Goal: Task Accomplishment & Management: Complete application form

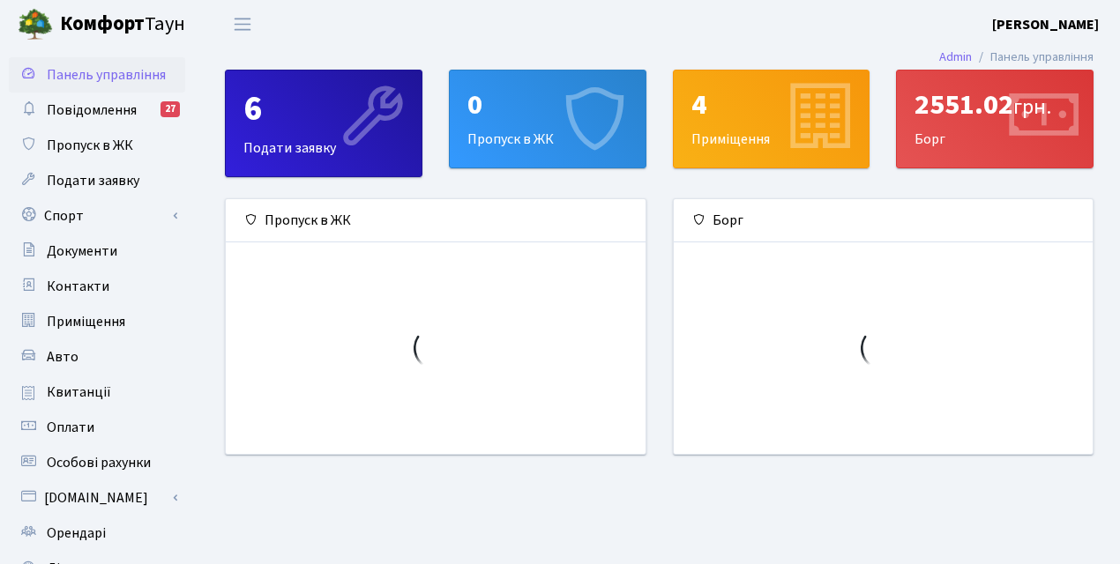
click at [541, 155] on div "0 Пропуск в ЖК" at bounding box center [548, 119] width 196 height 97
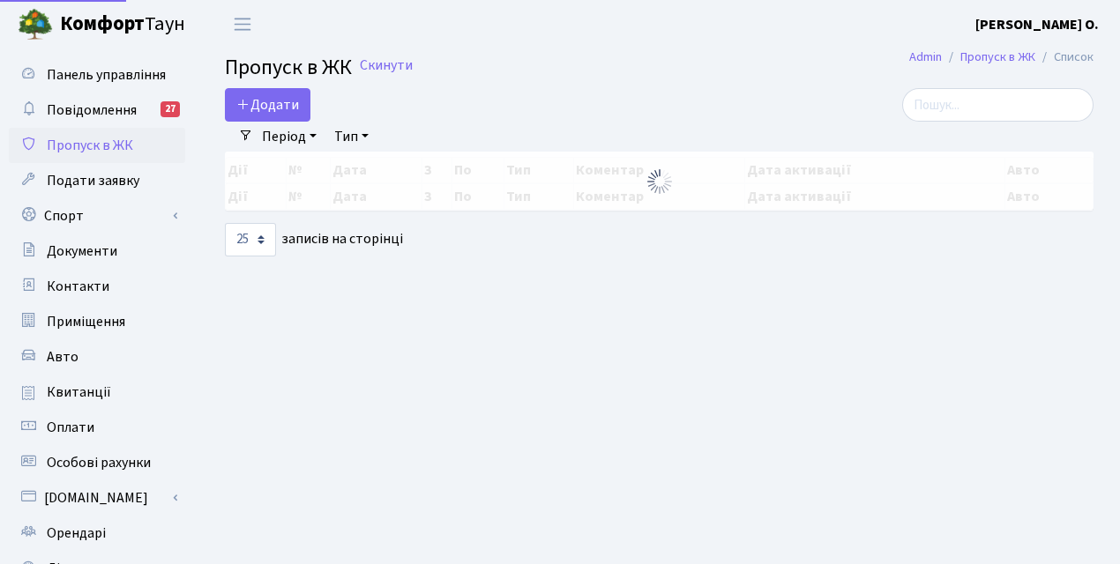
select select "25"
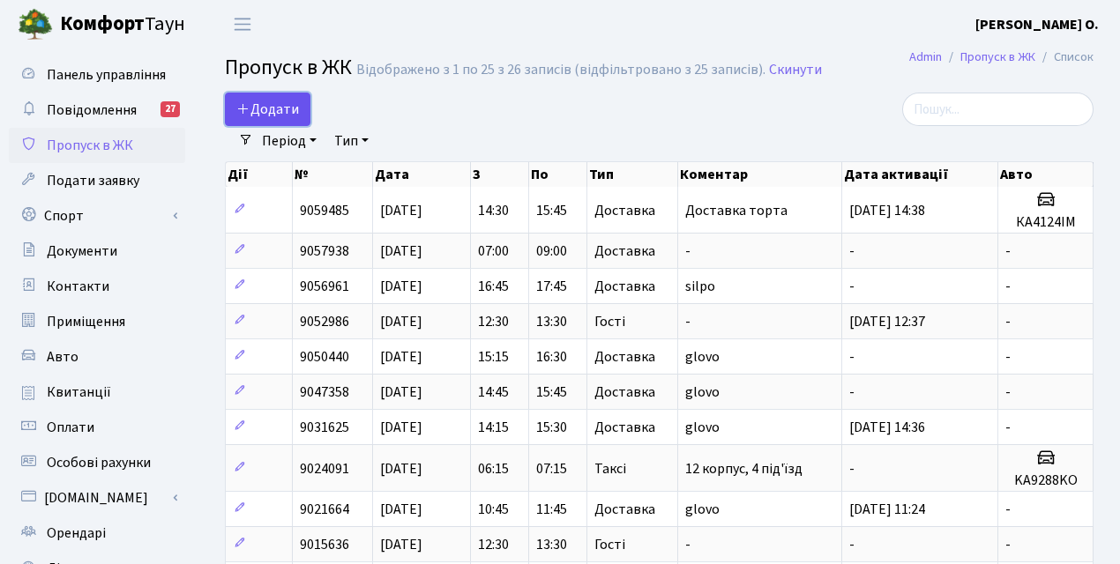
click at [237, 109] on icon at bounding box center [243, 108] width 14 height 14
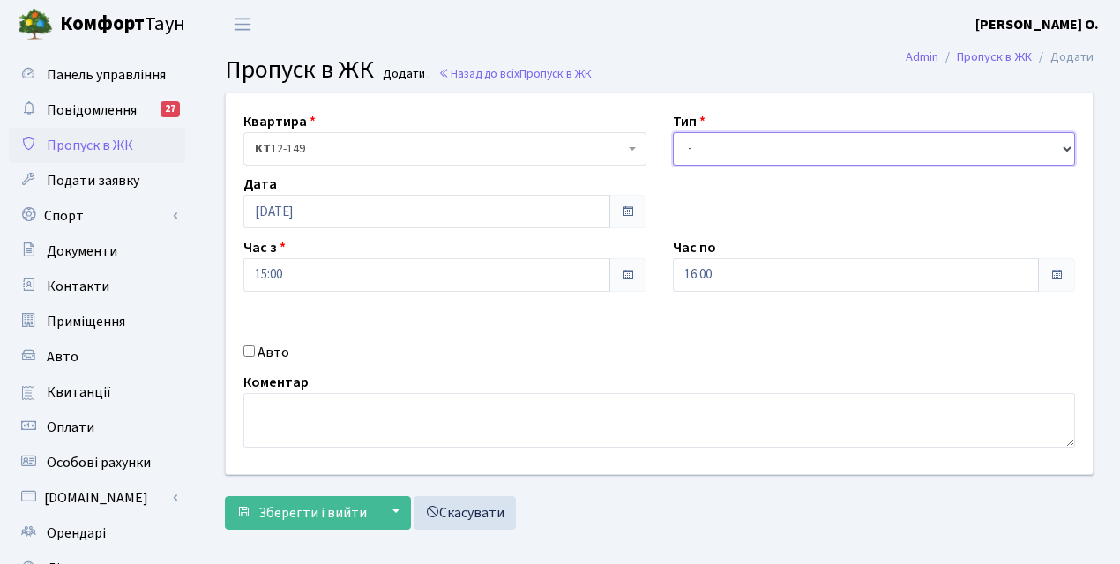
click at [736, 147] on select "- Доставка Таксі Гості Сервіс" at bounding box center [874, 149] width 403 height 34
select select "1"
click at [673, 132] on select "- Доставка Таксі Гості Сервіс" at bounding box center [874, 149] width 403 height 34
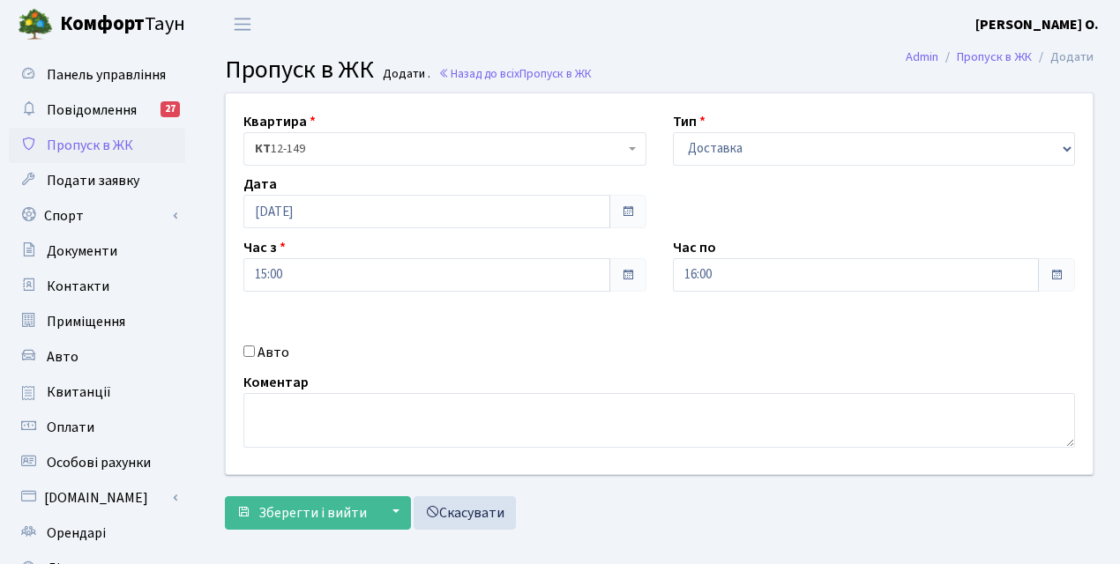
click at [265, 353] on label "Авто" at bounding box center [273, 352] width 32 height 21
click at [255, 353] on input "Авто" at bounding box center [248, 351] width 11 height 11
checkbox input "true"
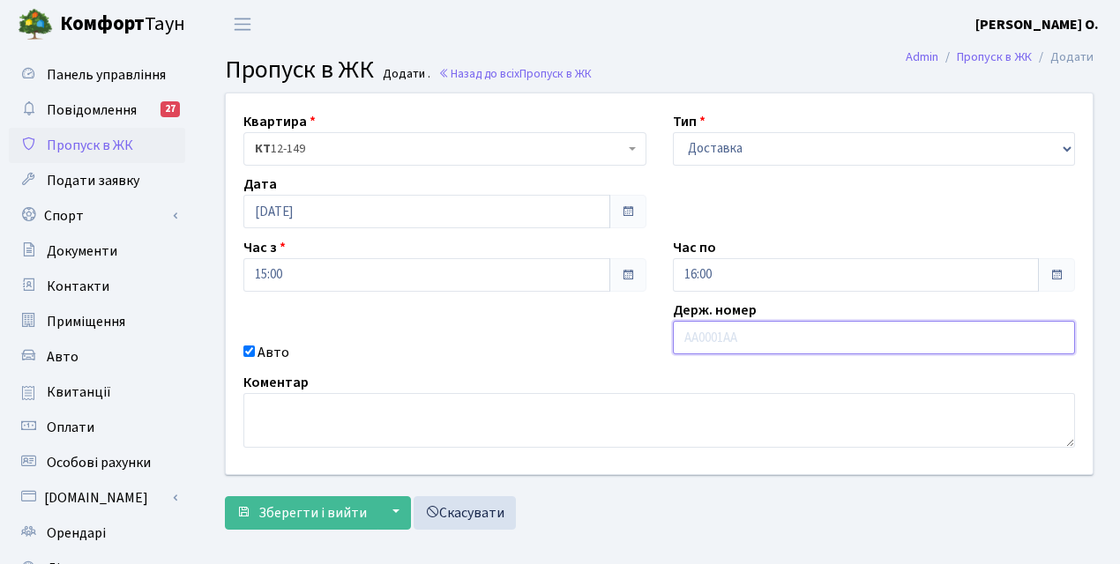
click at [725, 323] on input "text" at bounding box center [874, 338] width 403 height 34
click at [658, 291] on div "Час з 15:00" at bounding box center [444, 264] width 429 height 55
click at [654, 268] on div "Час з 15:00" at bounding box center [444, 264] width 429 height 55
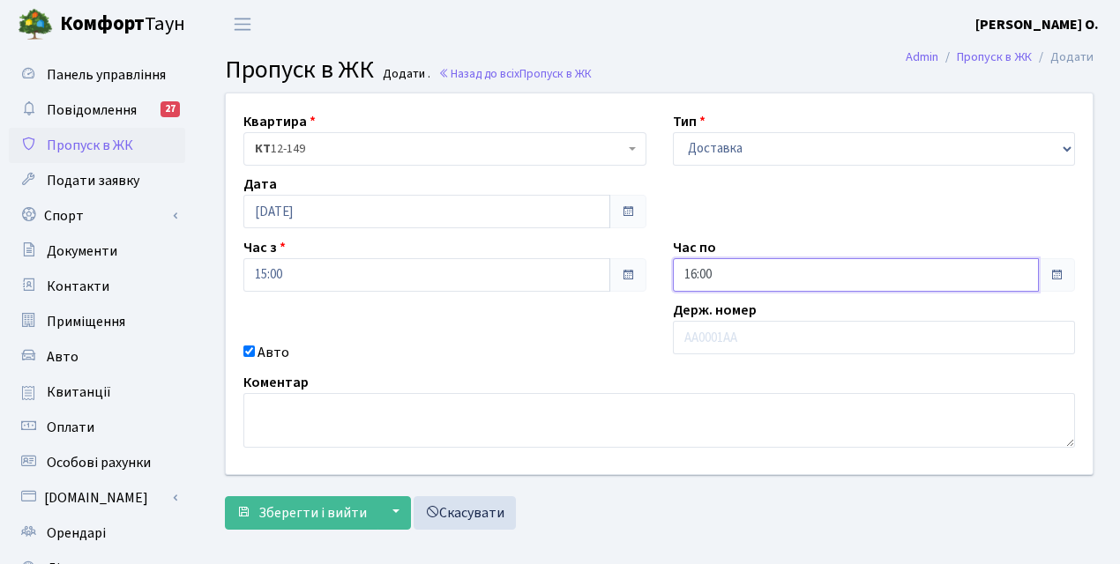
click at [742, 267] on input "16:00" at bounding box center [856, 275] width 367 height 34
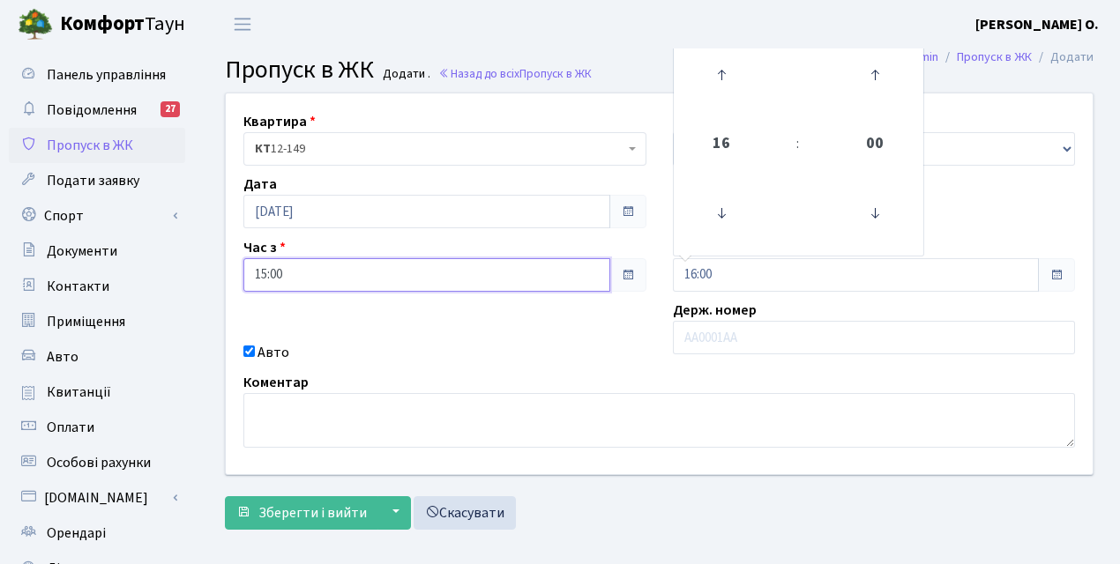
click at [369, 278] on input "15:00" at bounding box center [426, 275] width 367 height 34
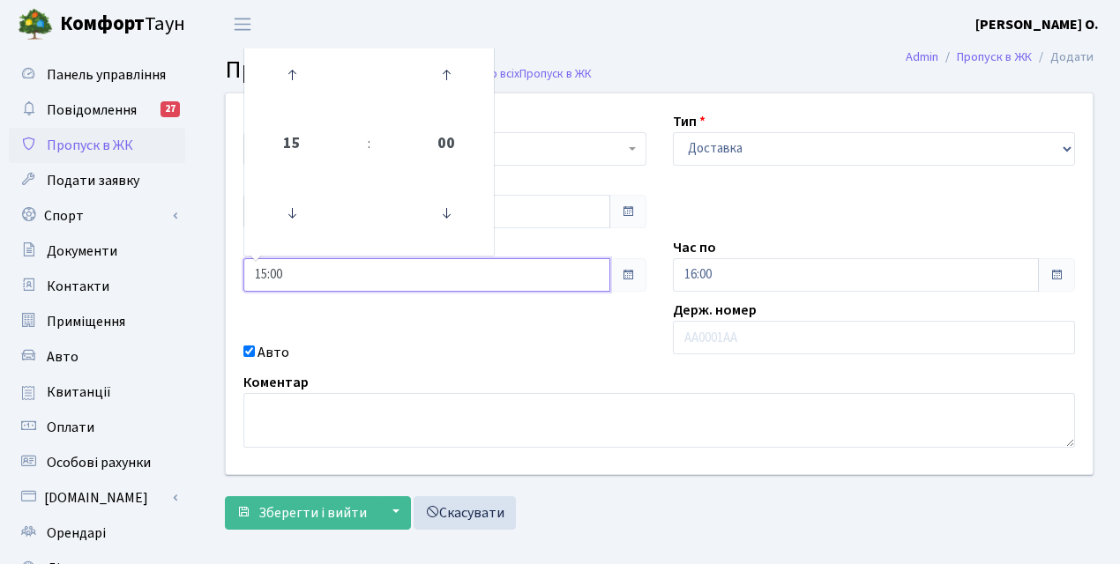
click at [427, 109] on td at bounding box center [445, 75] width 89 height 77
click at [454, 63] on icon at bounding box center [446, 75] width 48 height 48
type input "15:15"
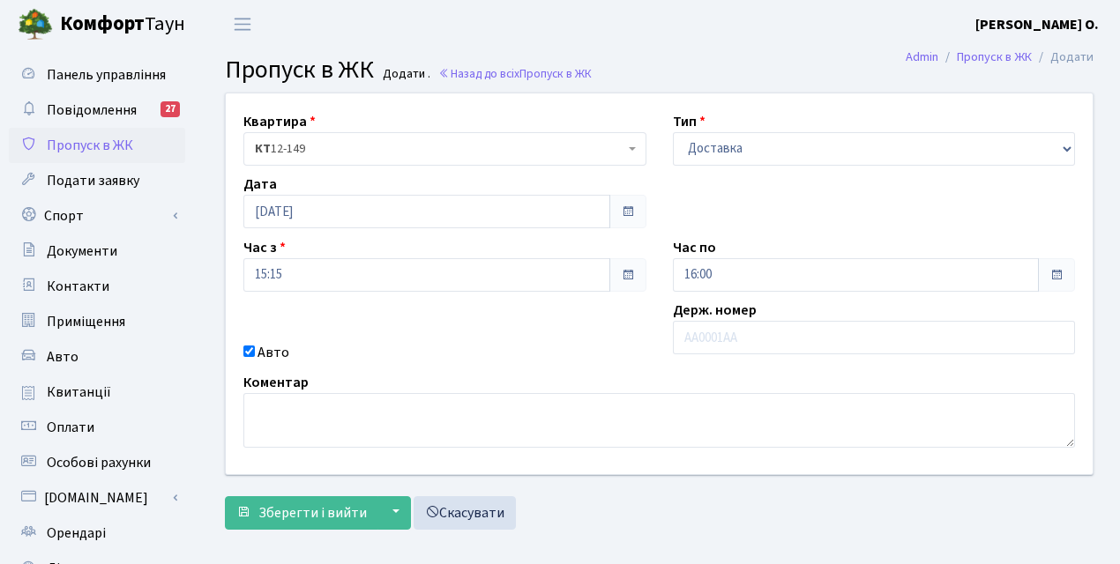
click at [808, 312] on div "Держ. номер" at bounding box center [874, 331] width 429 height 63
click at [808, 277] on input "16:00" at bounding box center [856, 275] width 367 height 34
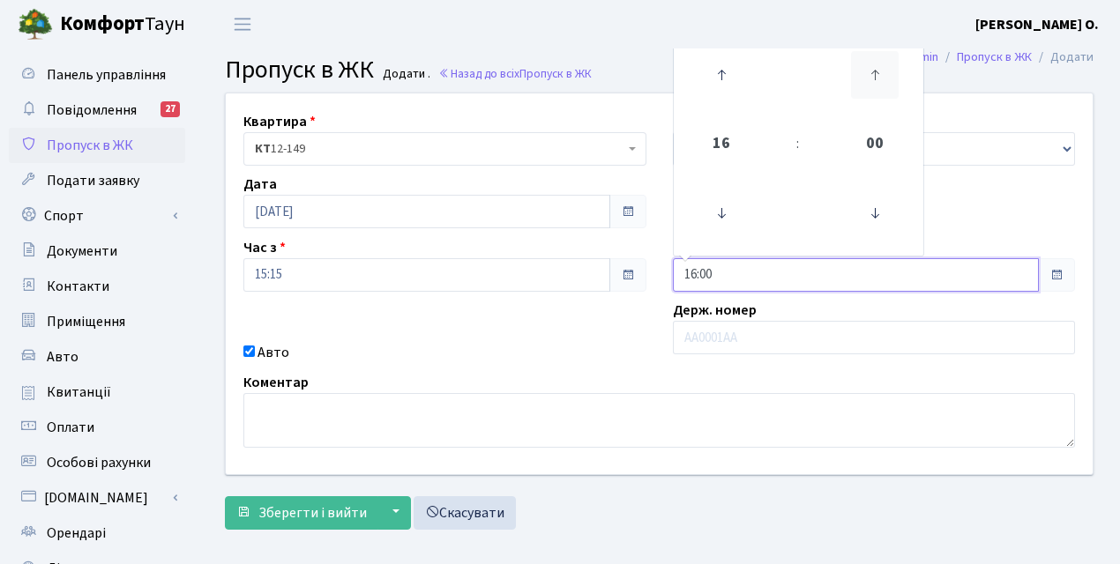
click at [867, 93] on icon at bounding box center [875, 75] width 48 height 48
type input "16:15"
click at [432, 317] on div "Квартира <b>КТ</b>&nbsp;&nbsp;&nbsp;&nbsp;12-149 <b>КТ2</b>&nbsp;&nbsp;&nbsp;2-…" at bounding box center [659, 283] width 893 height 381
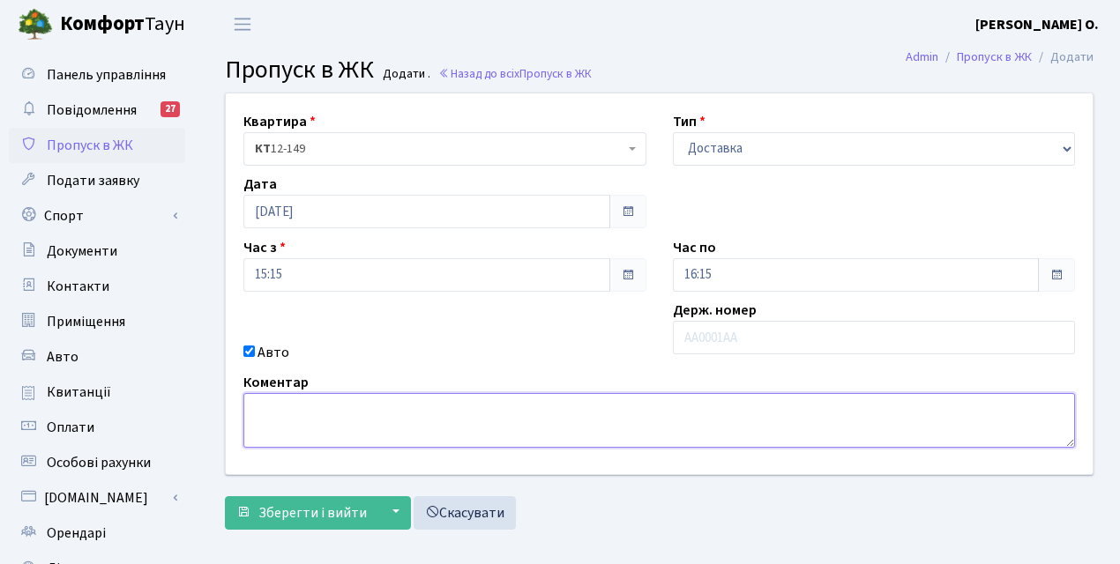
click at [295, 435] on textarea at bounding box center [659, 420] width 832 height 55
type textarea "glovo"
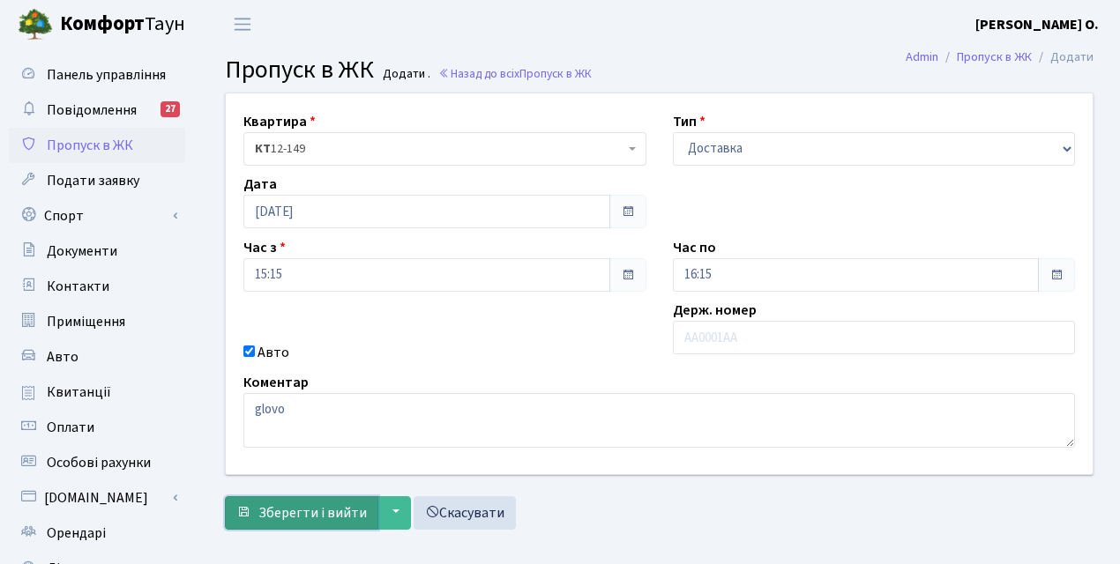
click at [277, 510] on span "Зберегти і вийти" at bounding box center [312, 512] width 108 height 19
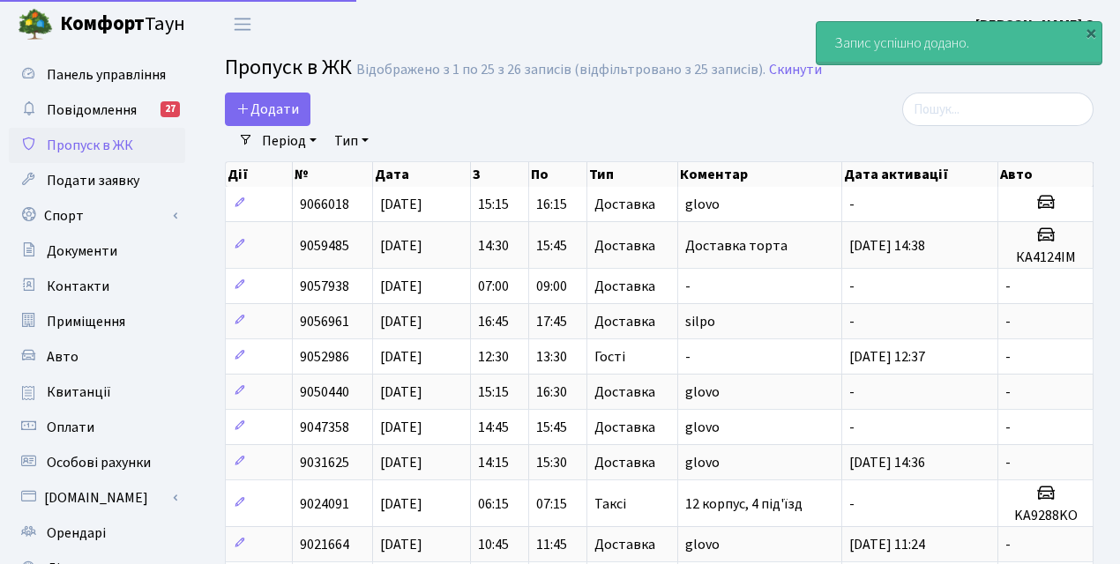
select select "25"
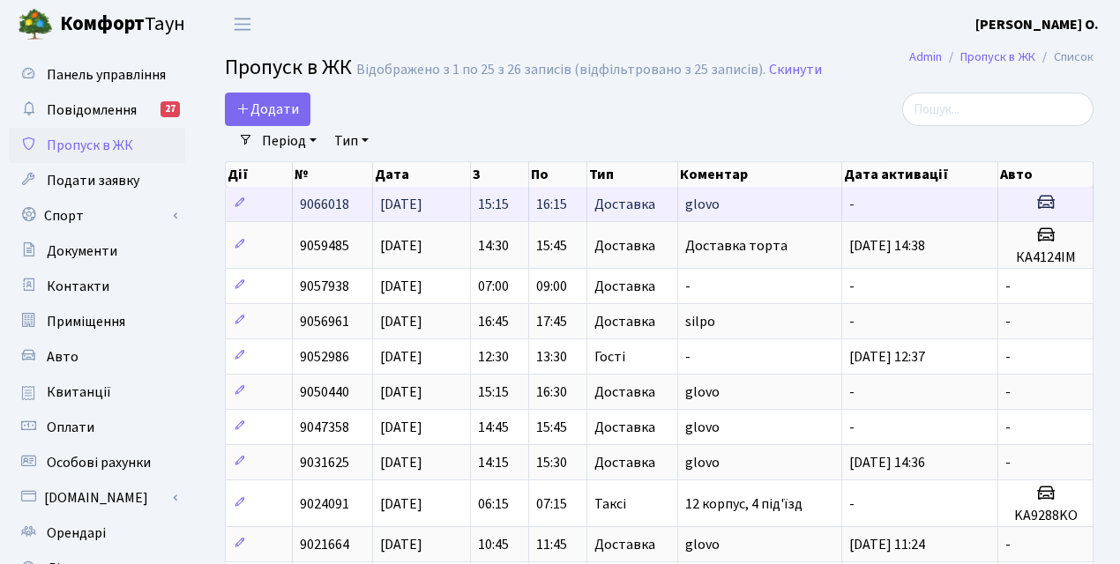
click at [909, 205] on td "-" at bounding box center [920, 204] width 156 height 34
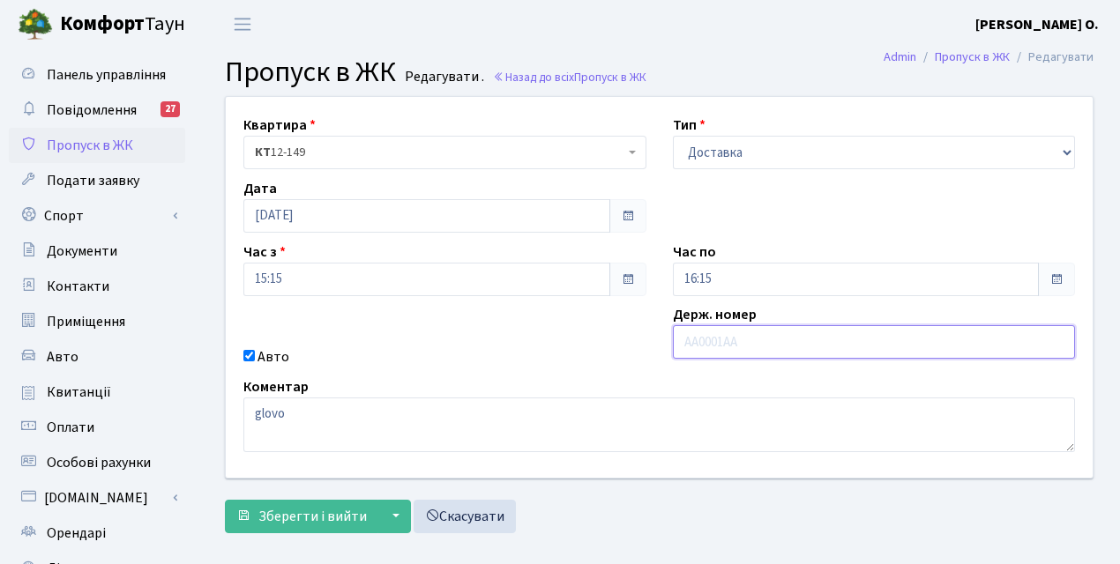
click at [716, 345] on input "text" at bounding box center [874, 342] width 403 height 34
type input "ЗМІЙ"
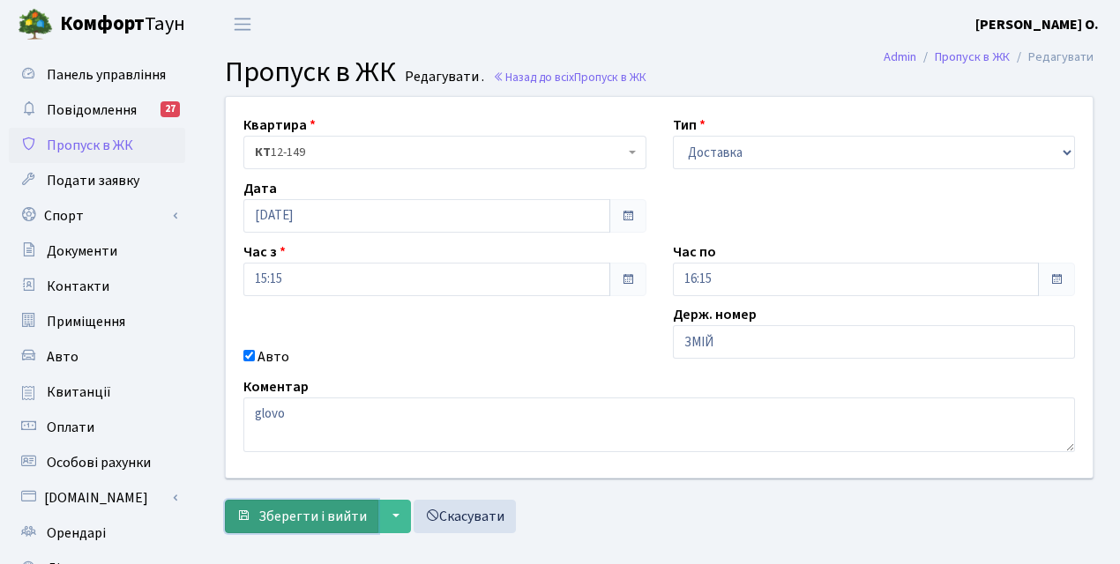
click at [284, 503] on button "Зберегти і вийти" at bounding box center [301, 517] width 153 height 34
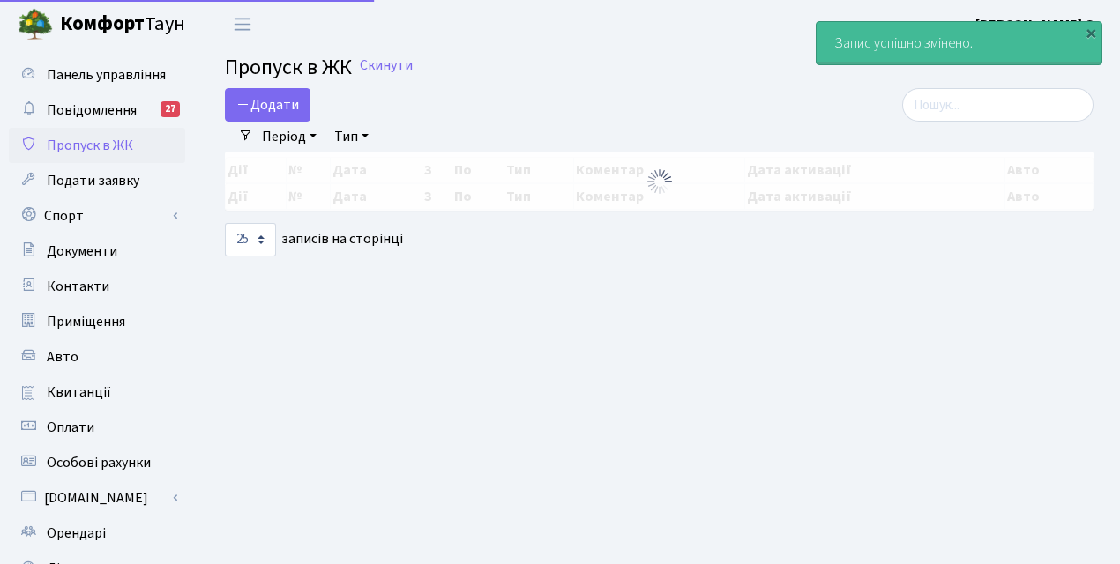
select select "25"
